Goal: Information Seeking & Learning: Learn about a topic

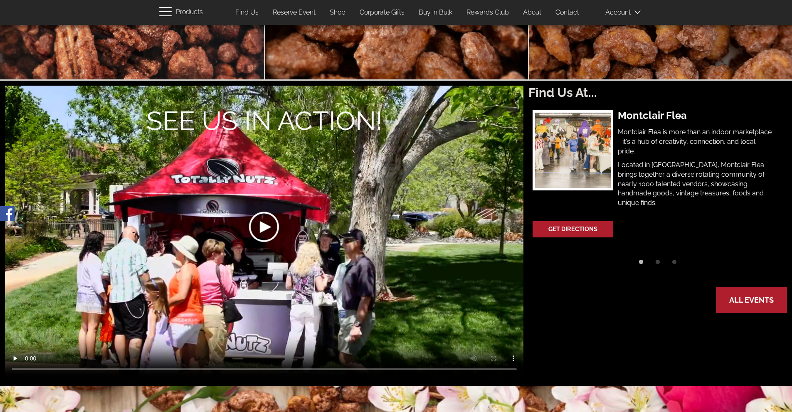
scroll to position [208, 0]
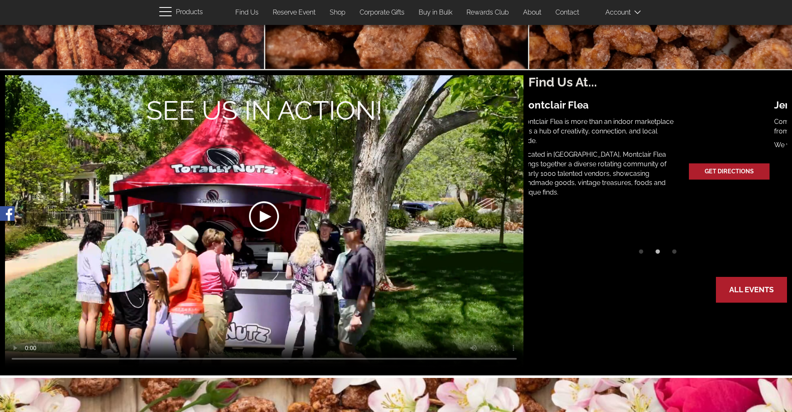
drag, startPoint x: 618, startPoint y: 136, endPoint x: 798, endPoint y: 146, distance: 179.8
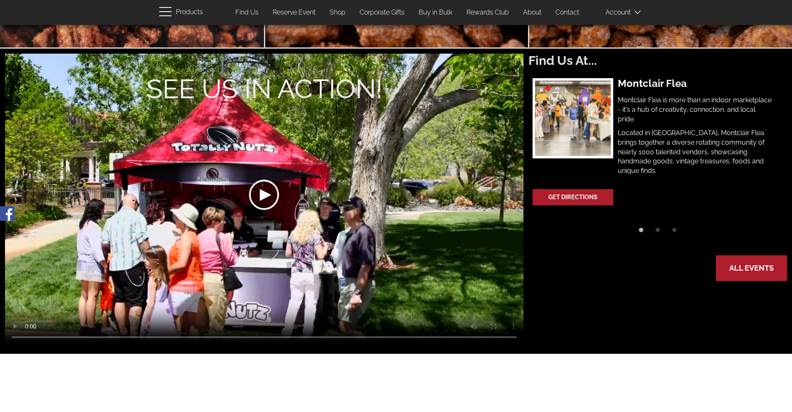
scroll to position [125, 0]
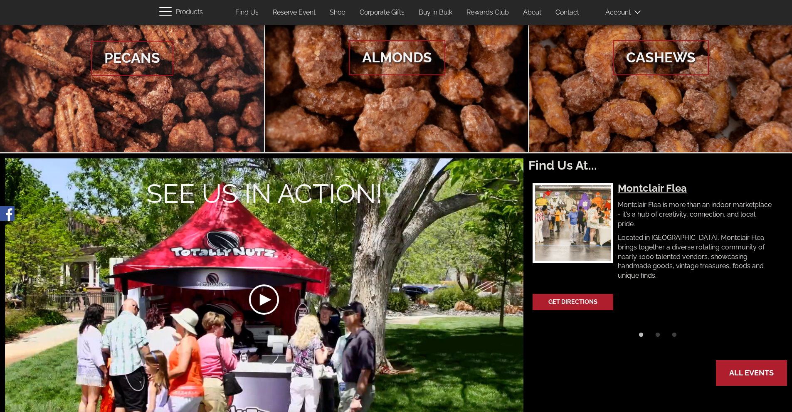
click at [643, 190] on h3 "Montclair Flea" at bounding box center [696, 188] width 156 height 11
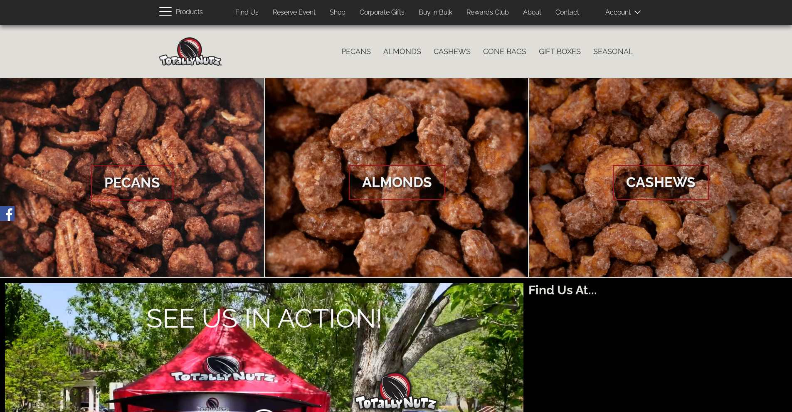
scroll to position [125, 0]
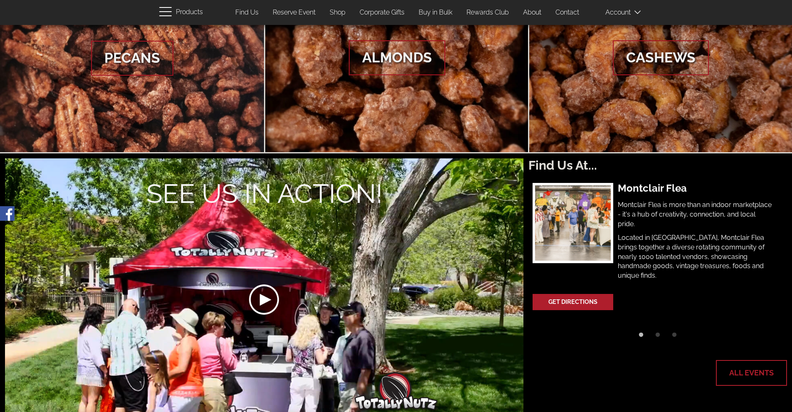
click at [754, 384] on link "All Events" at bounding box center [750, 373] width 69 height 24
click at [755, 375] on link "All Events" at bounding box center [750, 373] width 69 height 24
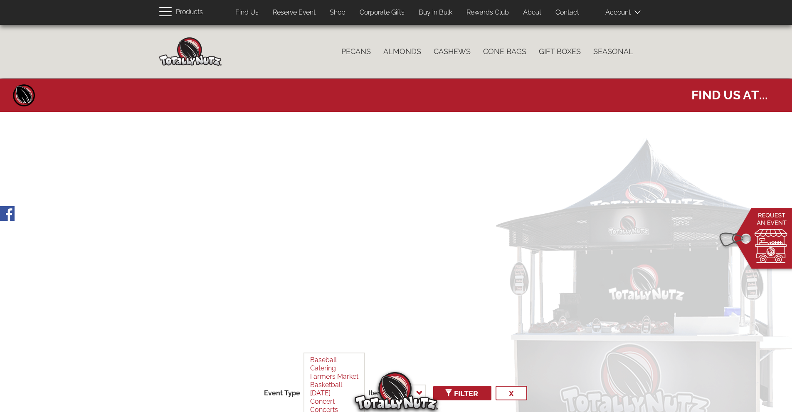
select select
